Goal: Information Seeking & Learning: Learn about a topic

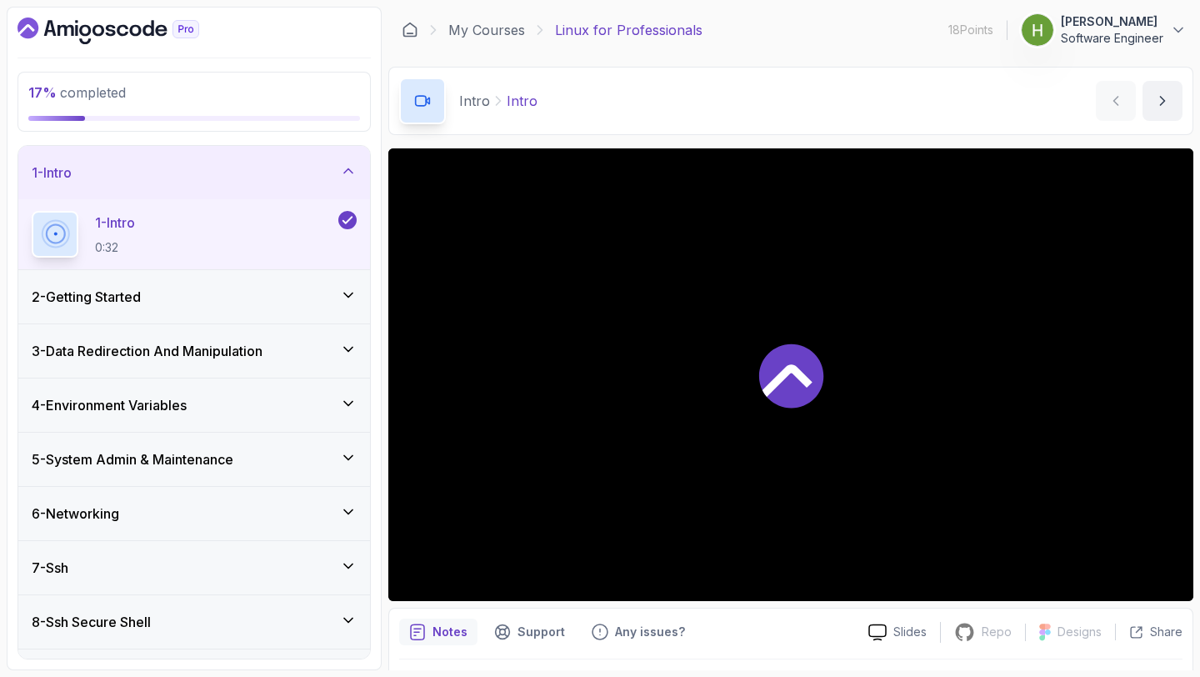
click at [177, 182] on div "1 - Intro" at bounding box center [194, 173] width 325 height 20
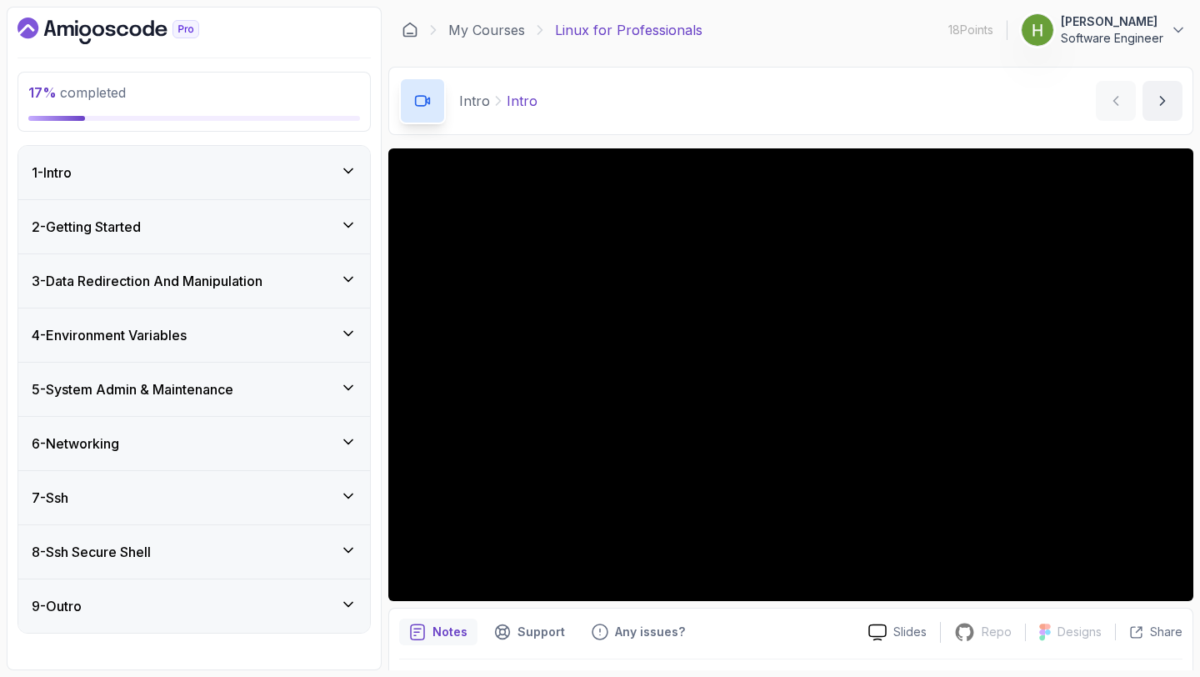
click at [173, 224] on div "2 - Getting Started" at bounding box center [194, 227] width 325 height 20
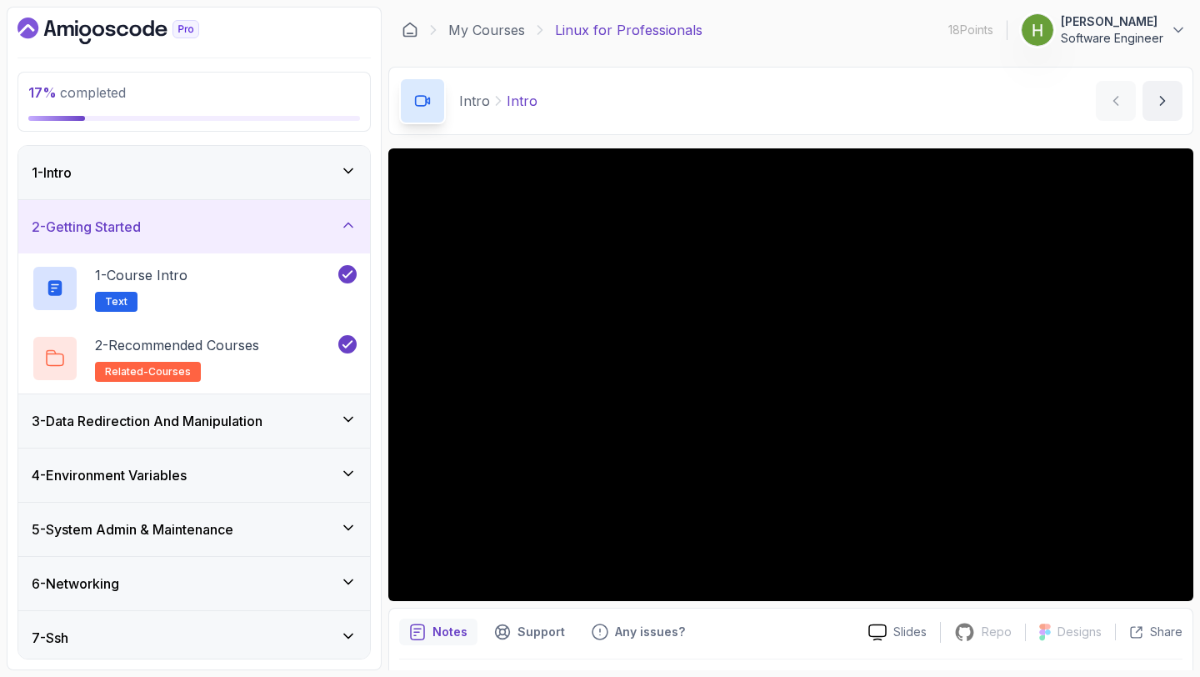
click at [173, 223] on div "2 - Getting Started" at bounding box center [194, 227] width 325 height 20
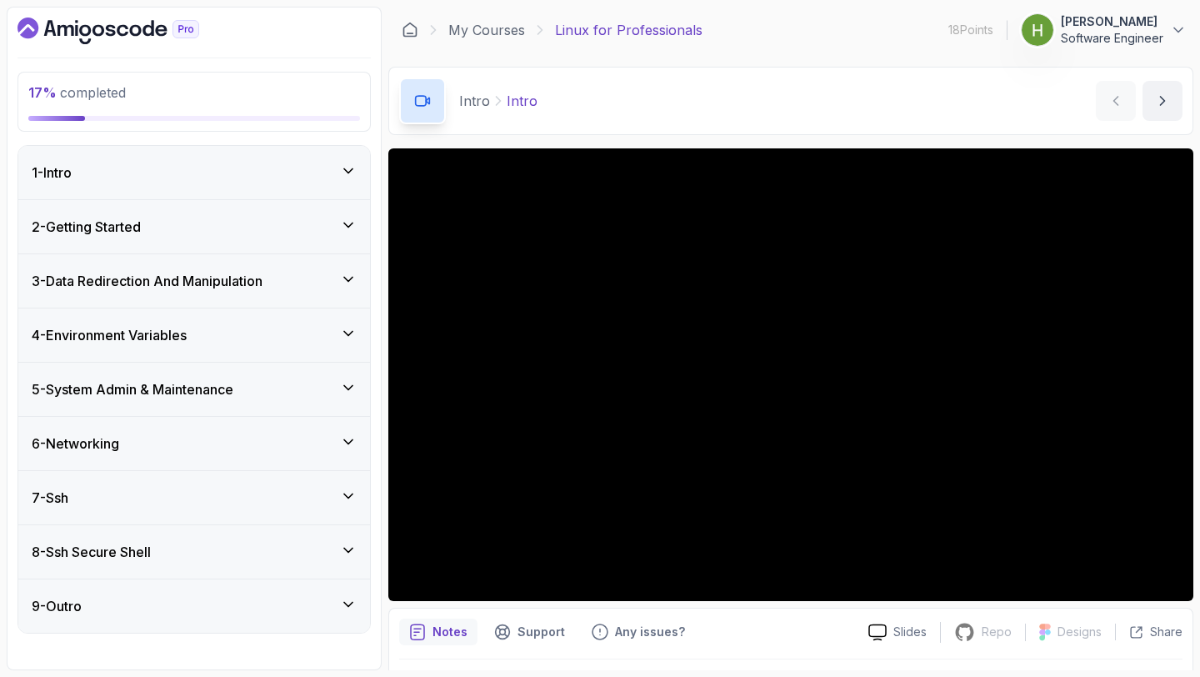
click at [168, 276] on h3 "3 - Data Redirection And Manipulation" at bounding box center [147, 281] width 231 height 20
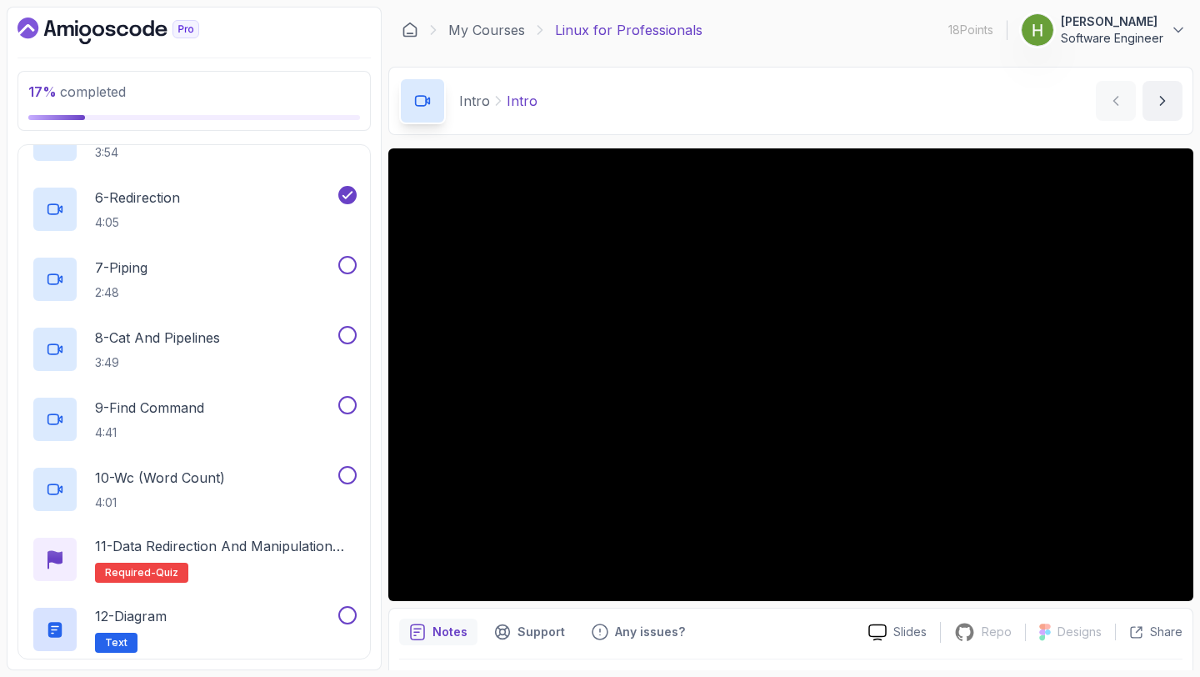
scroll to position [488, 0]
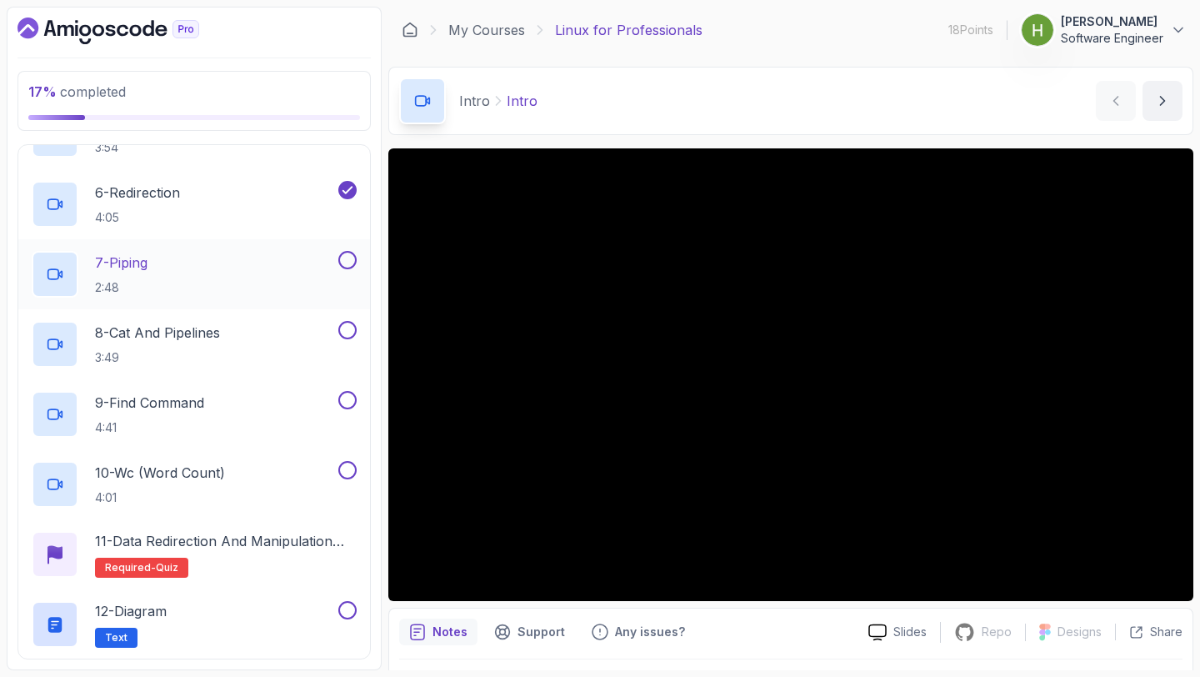
click at [174, 275] on div "7 - Piping 2:48" at bounding box center [183, 274] width 303 height 47
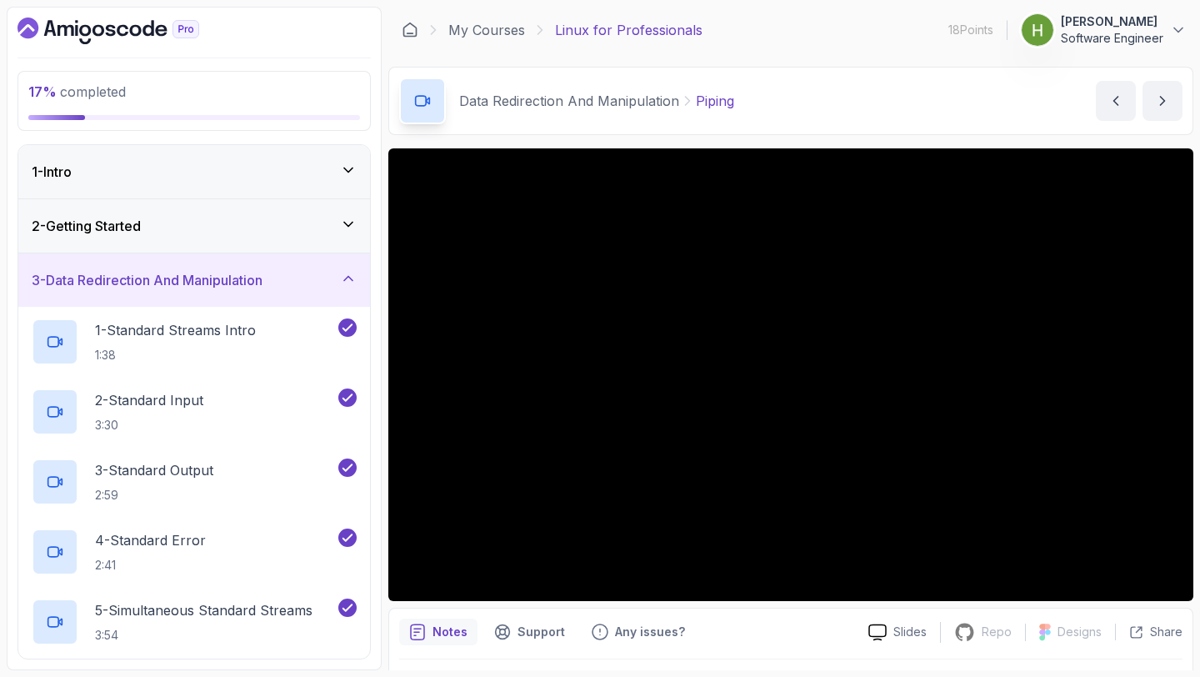
click at [182, 268] on div "3 - Data Redirection And Manipulation" at bounding box center [194, 279] width 352 height 53
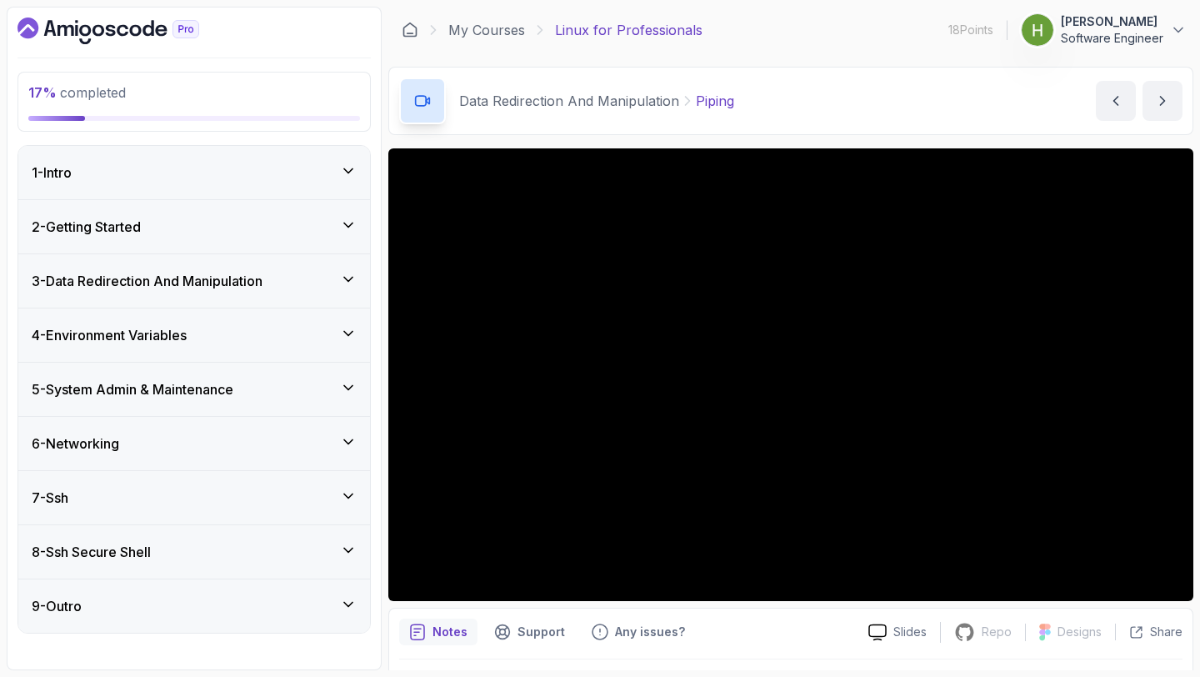
click at [21, 19] on icon "Dashboard" at bounding box center [109, 31] width 182 height 27
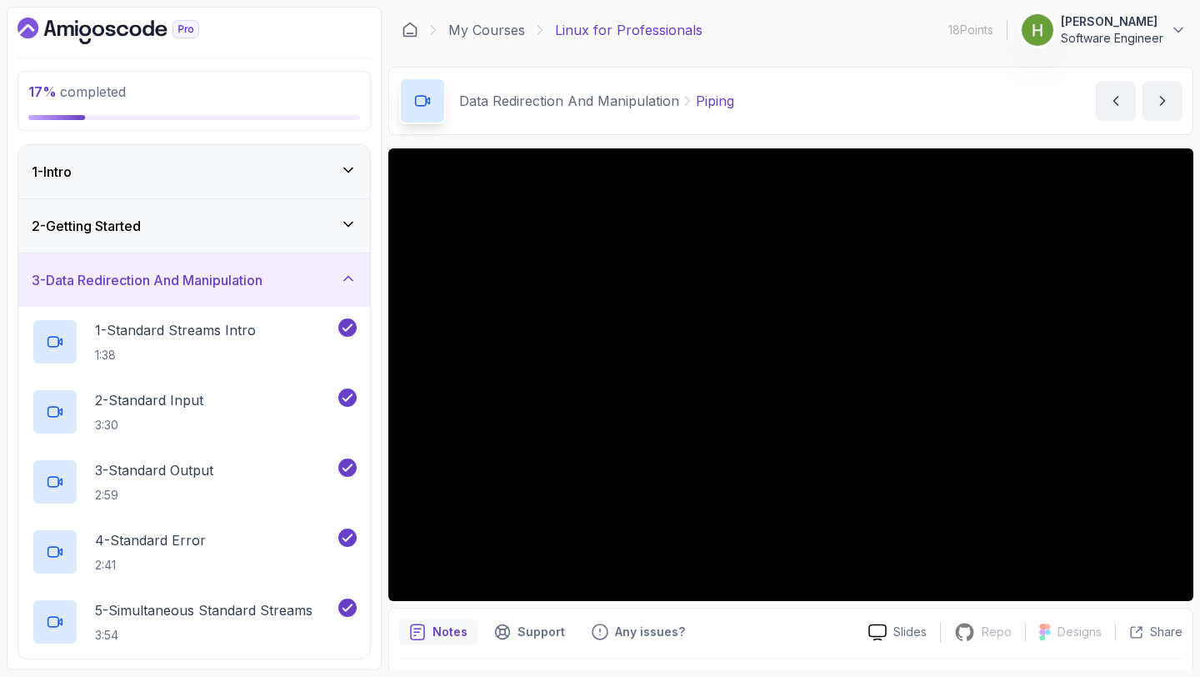
click at [104, 269] on div "3 - Data Redirection And Manipulation" at bounding box center [194, 279] width 352 height 53
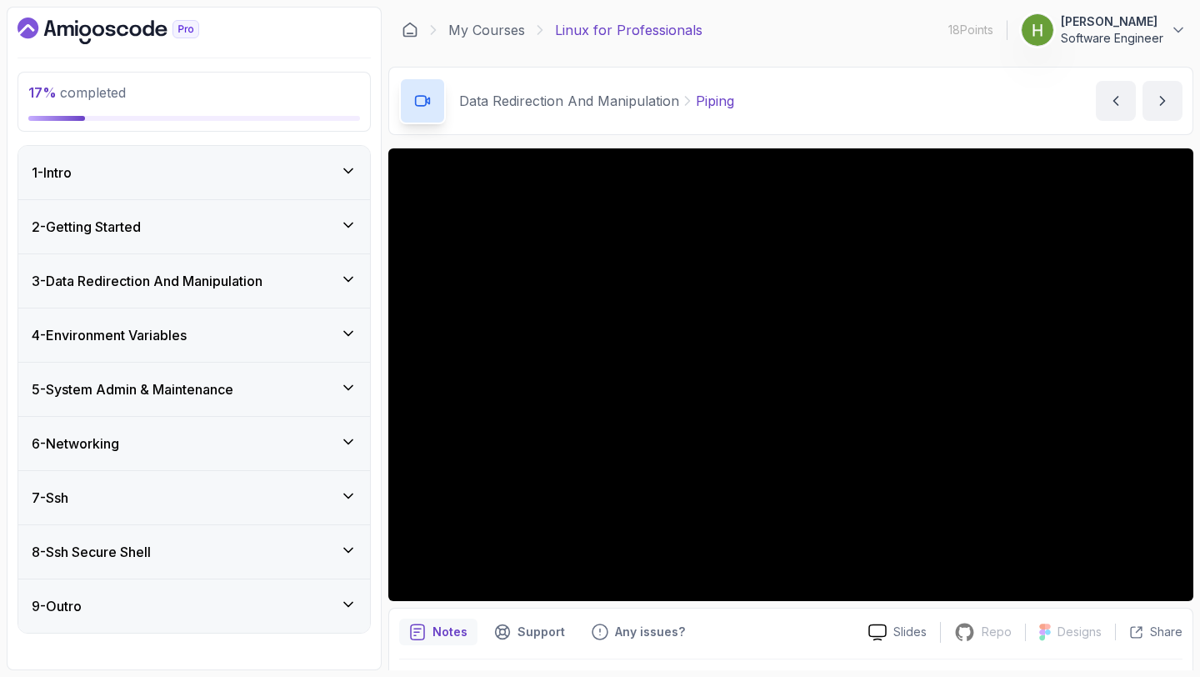
click at [179, 274] on h3 "3 - Data Redirection And Manipulation" at bounding box center [147, 281] width 231 height 20
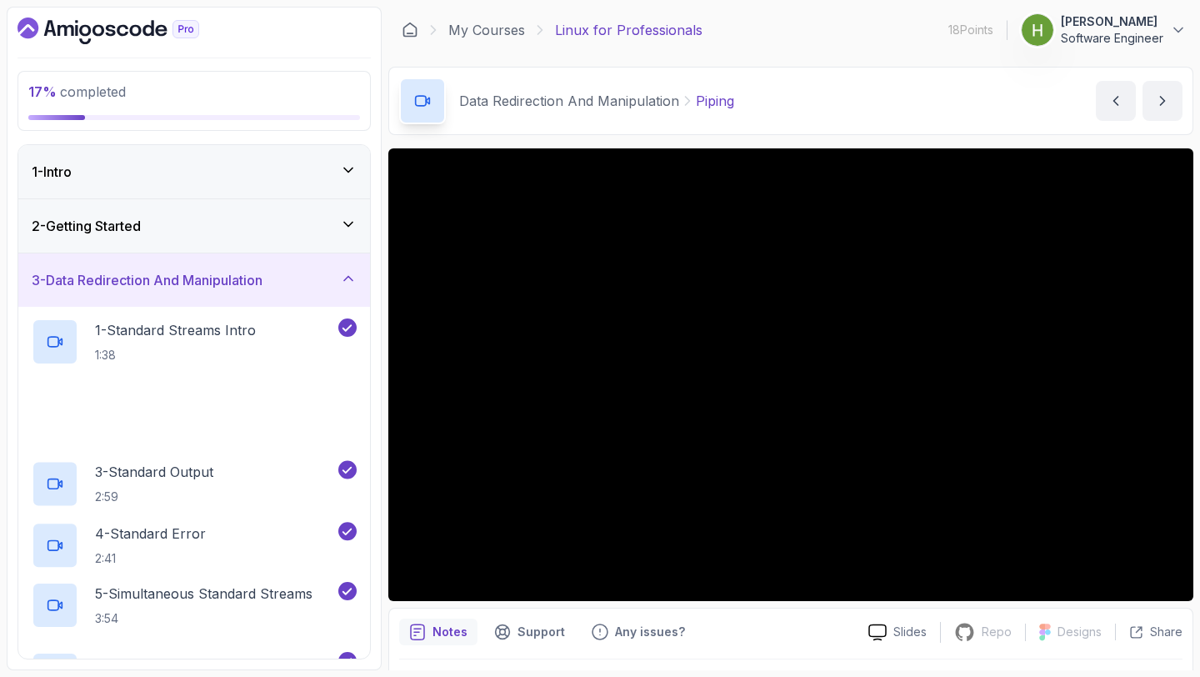
click at [179, 274] on h3 "3 - Data Redirection And Manipulation" at bounding box center [147, 280] width 231 height 20
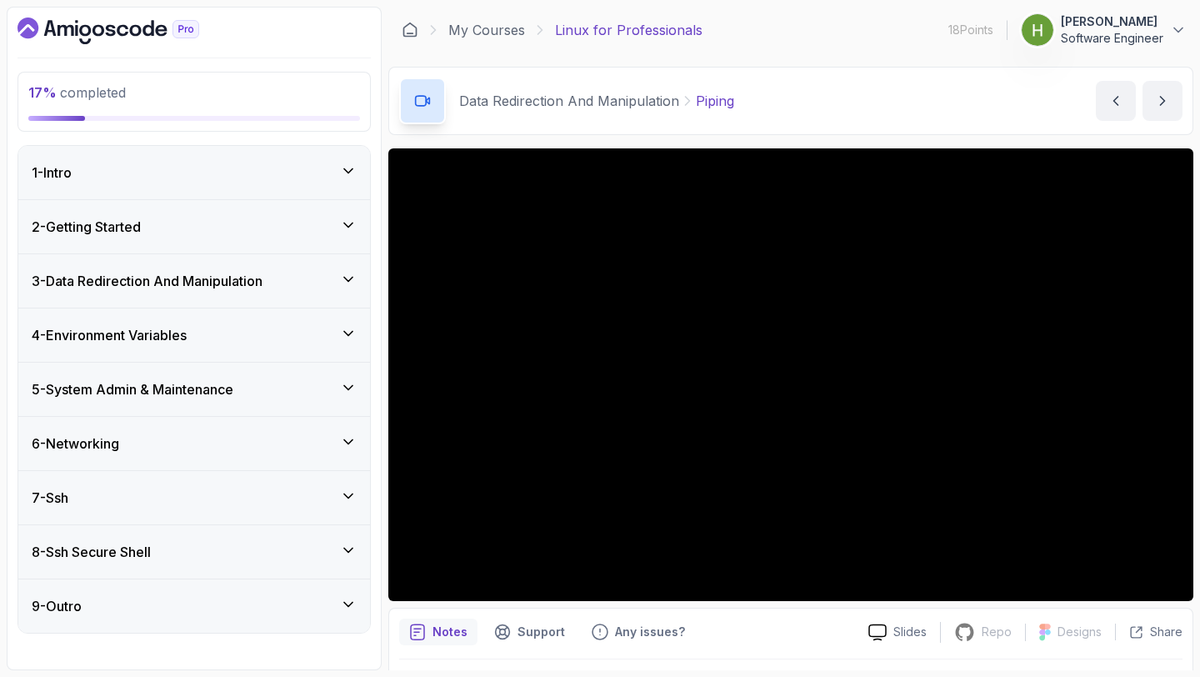
click at [179, 274] on h3 "3 - Data Redirection And Manipulation" at bounding box center [147, 281] width 231 height 20
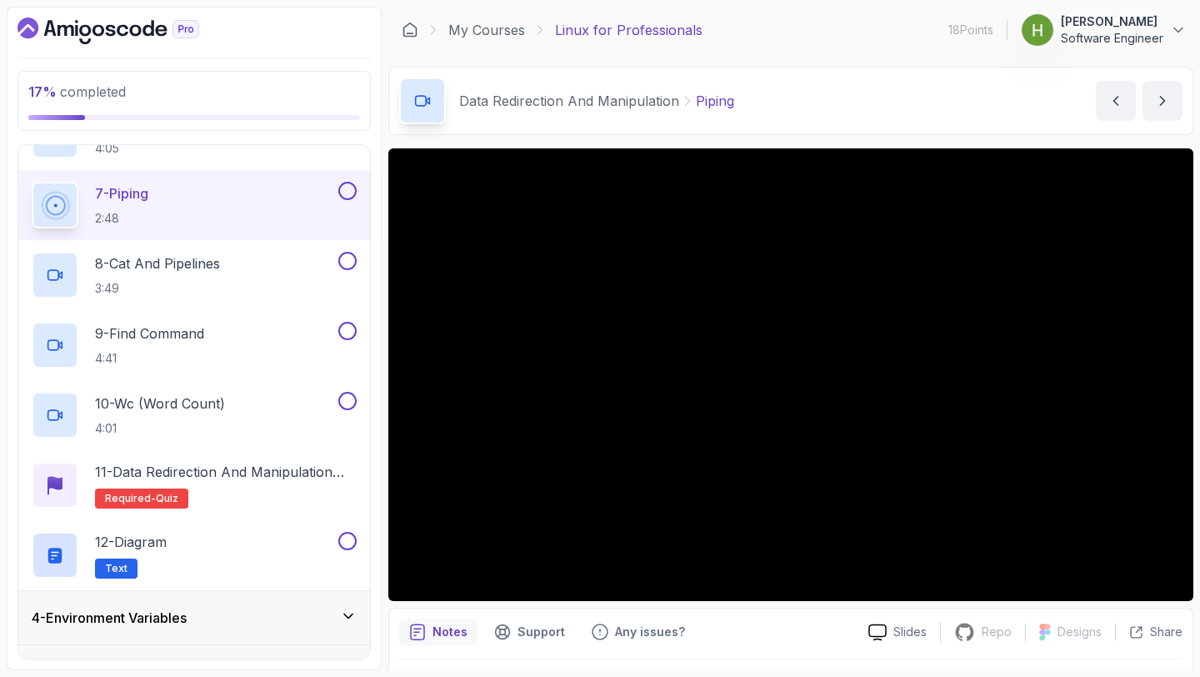
scroll to position [520, 0]
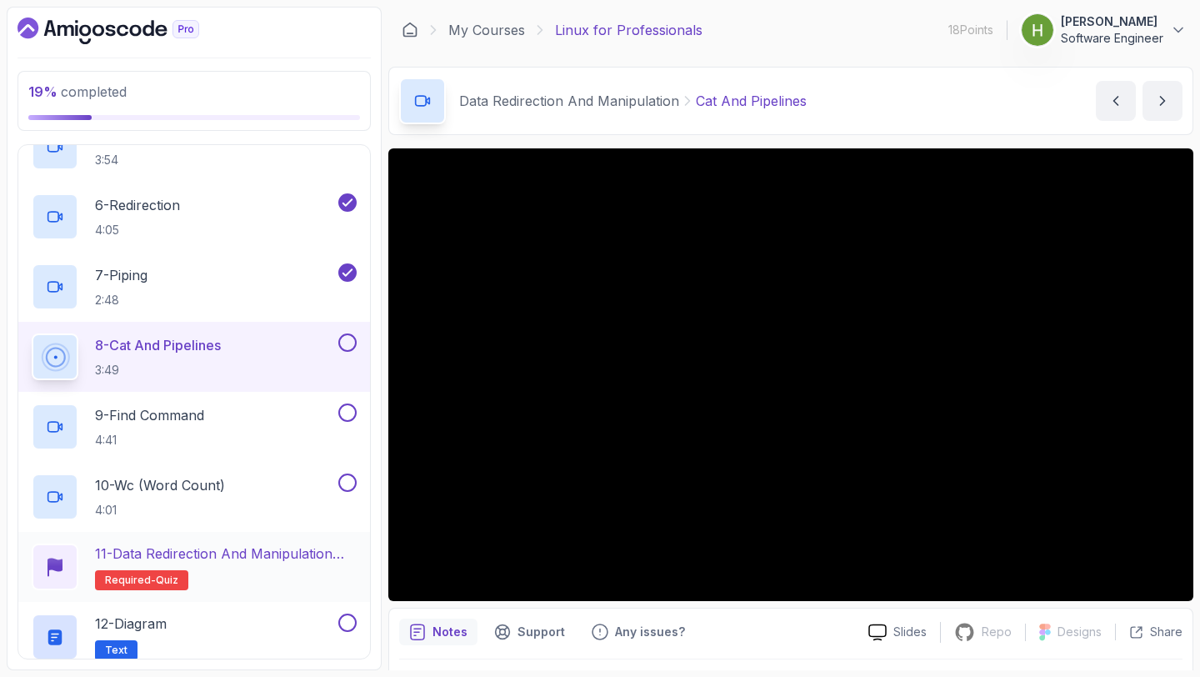
scroll to position [468, 0]
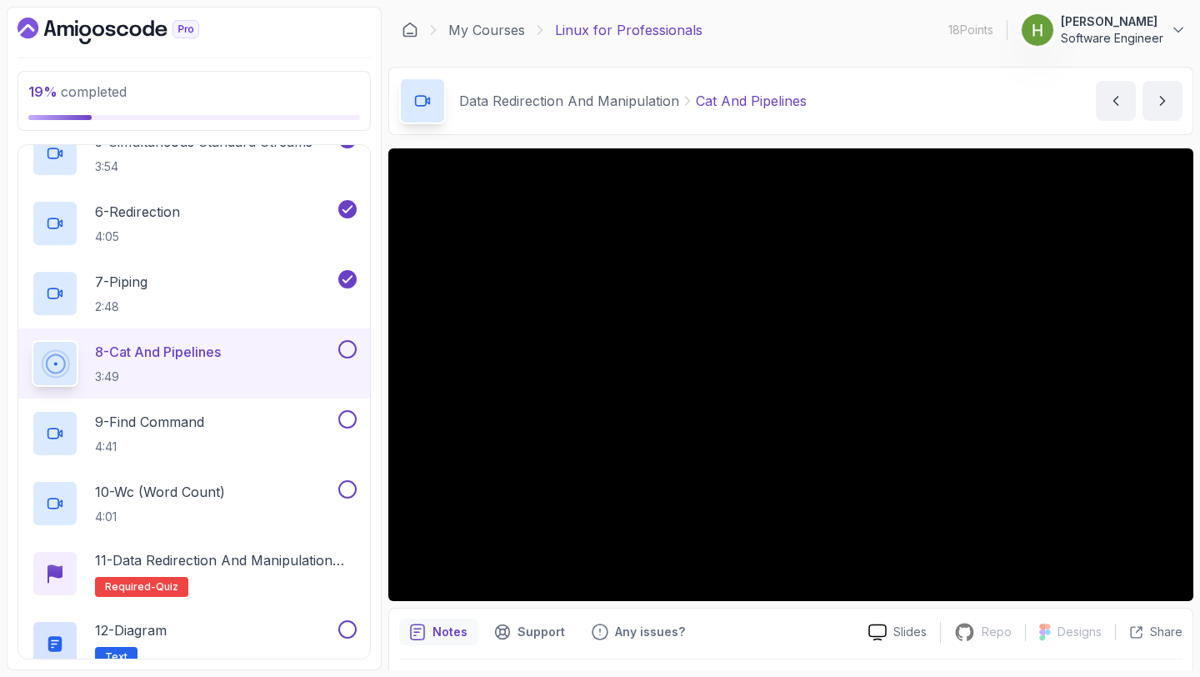
click at [348, 353] on button at bounding box center [347, 349] width 18 height 18
